Goal: Transaction & Acquisition: Subscribe to service/newsletter

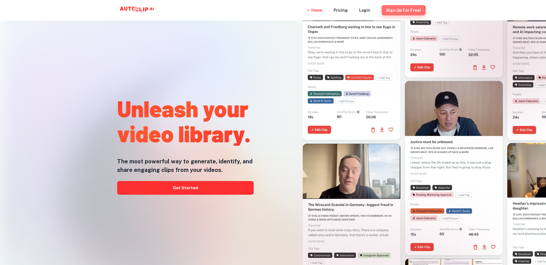
click at [404, 13] on button "Sign Up for free!" at bounding box center [404, 10] width 44 height 10
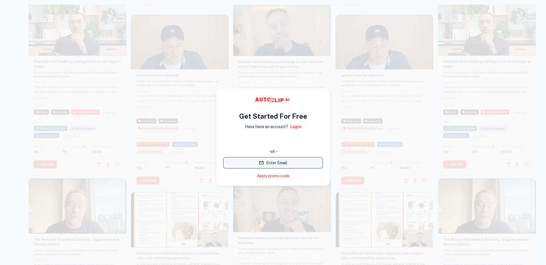
click at [292, 164] on button "Enter Email" at bounding box center [273, 162] width 100 height 11
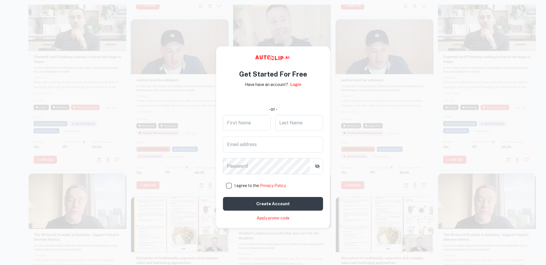
click at [174, 81] on div at bounding box center [180, 106] width 98 height 174
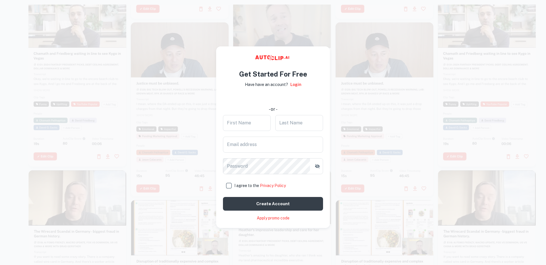
click at [70, 20] on video at bounding box center [77, 17] width 98 height 49
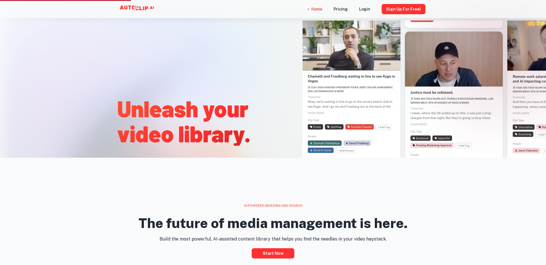
scroll to position [52, 0]
